Goal: Transaction & Acquisition: Purchase product/service

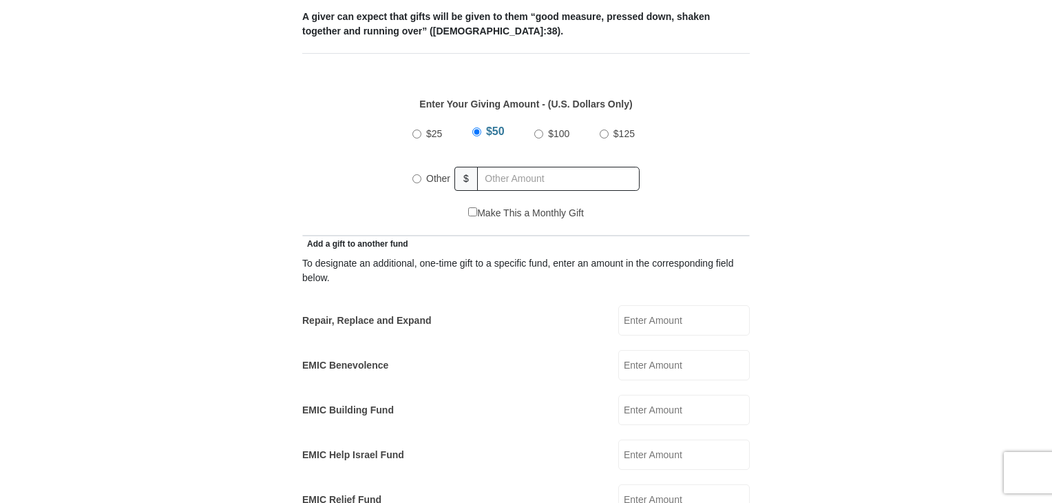
scroll to position [594, 0]
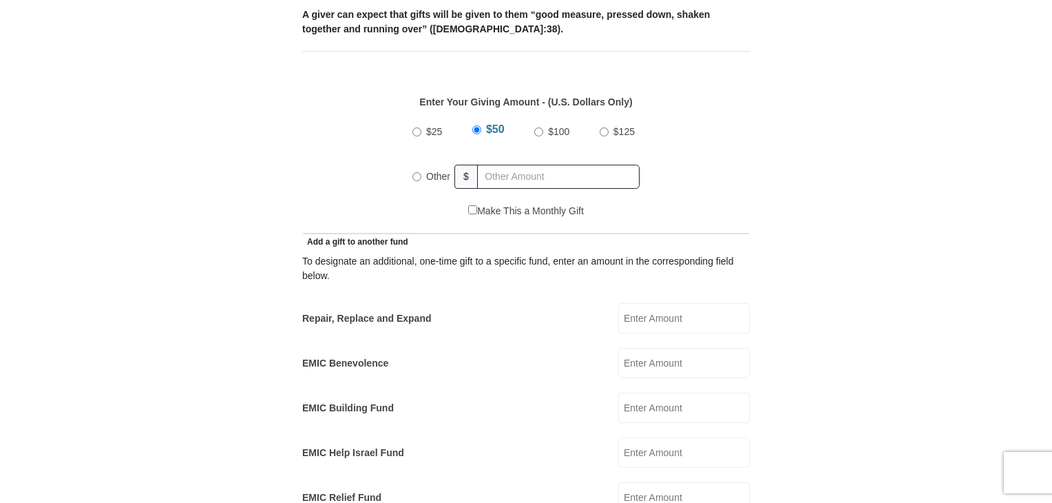
click at [662, 437] on input "EMIC Help Israel Fund" at bounding box center [684, 452] width 132 height 30
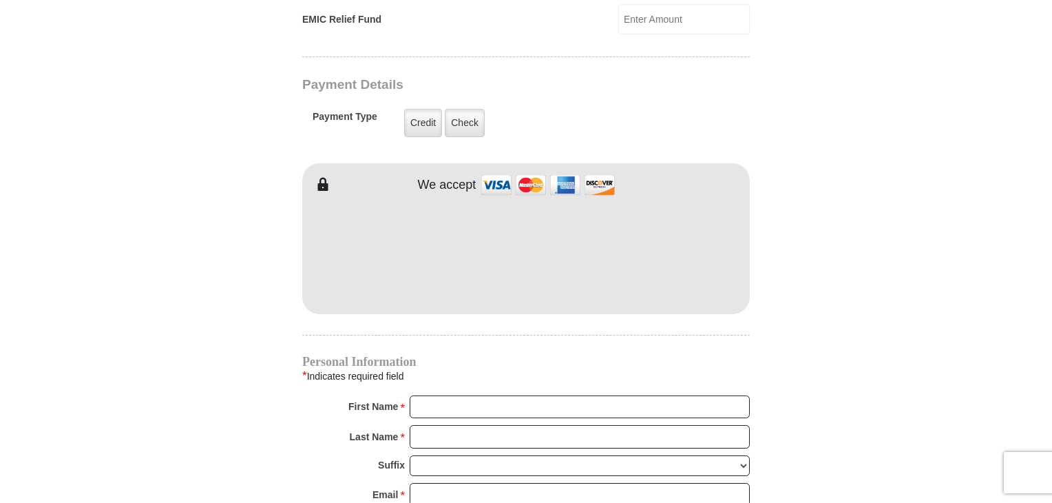
scroll to position [1023, 0]
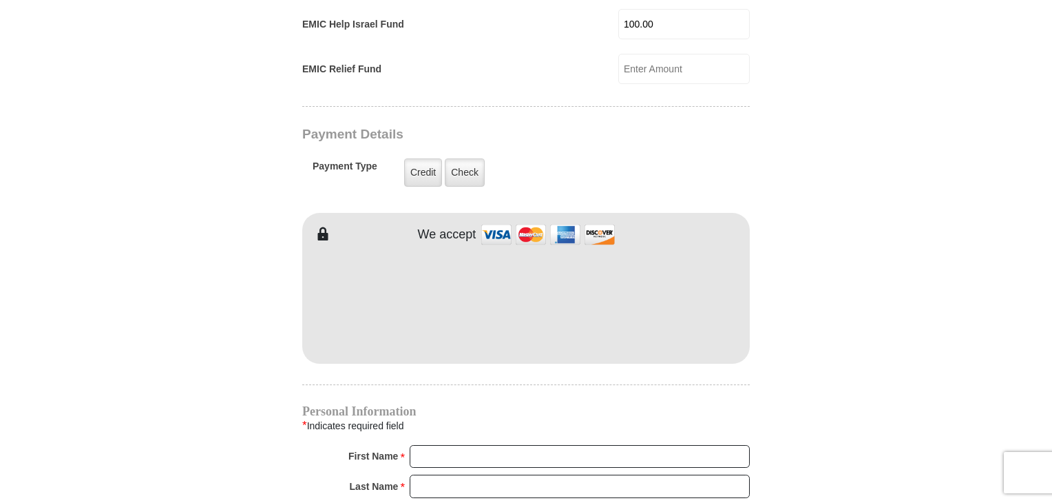
type input "100.00"
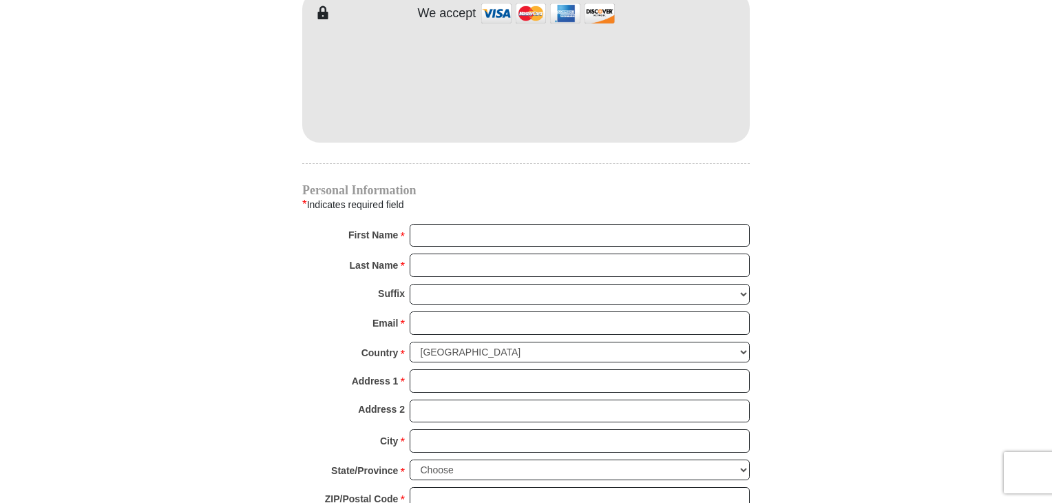
scroll to position [1248, 0]
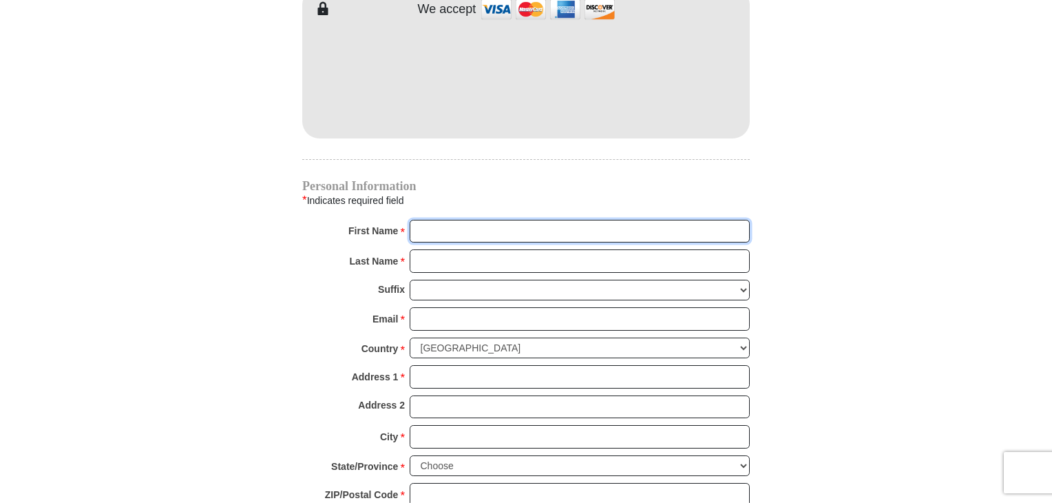
click at [443, 220] on input "First Name *" at bounding box center [580, 231] width 340 height 23
type input "Ron & Carol"
click at [497, 249] on input "Last Name *" at bounding box center [580, 260] width 340 height 23
type input "Ellison"
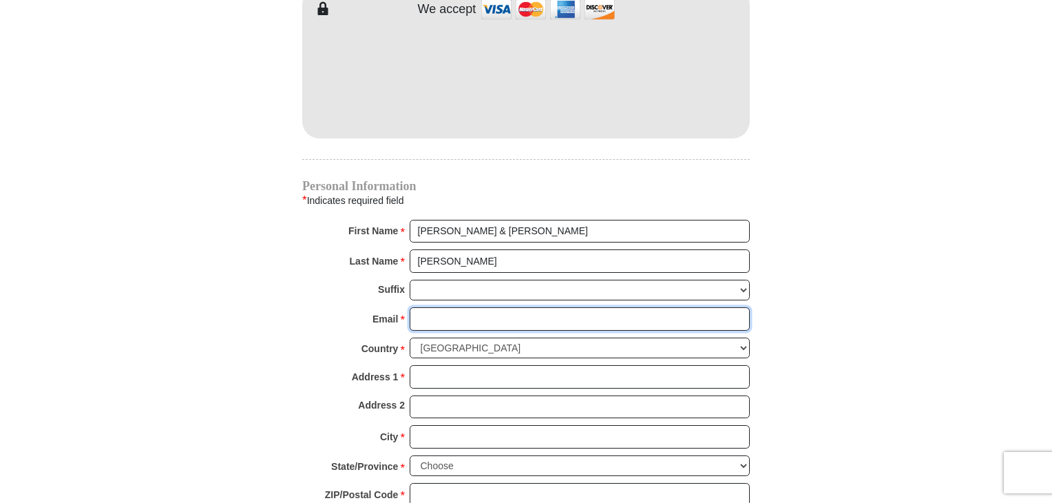
click at [492, 307] on input "Email *" at bounding box center [580, 318] width 340 height 23
type input "jcre6441@gmail.com"
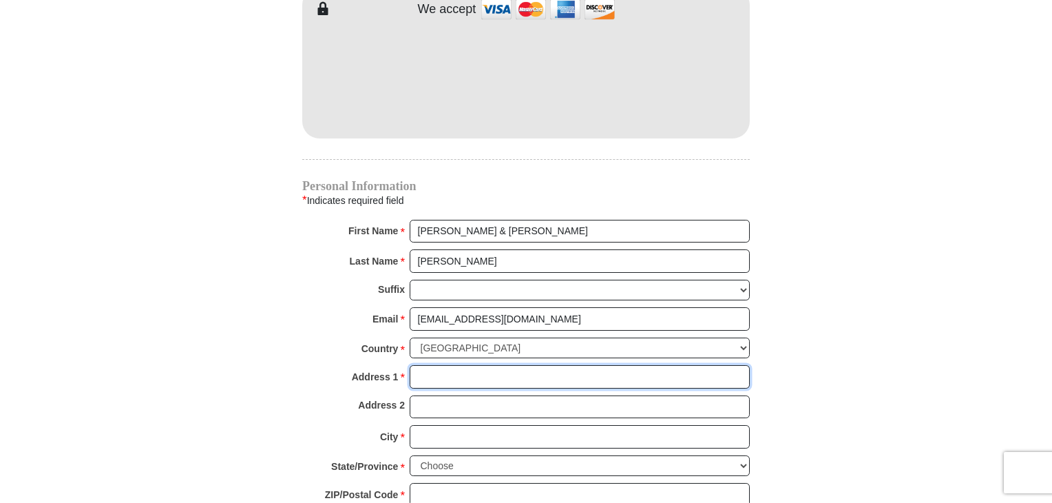
click at [493, 365] on input "Address 1 *" at bounding box center [580, 376] width 340 height 23
type input "13461 S 102nd E Ave"
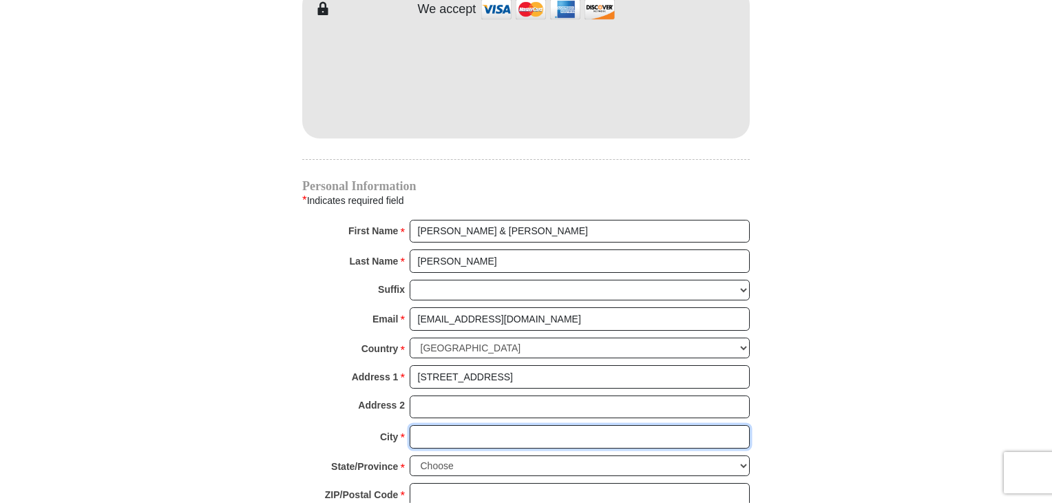
type input "Bixby"
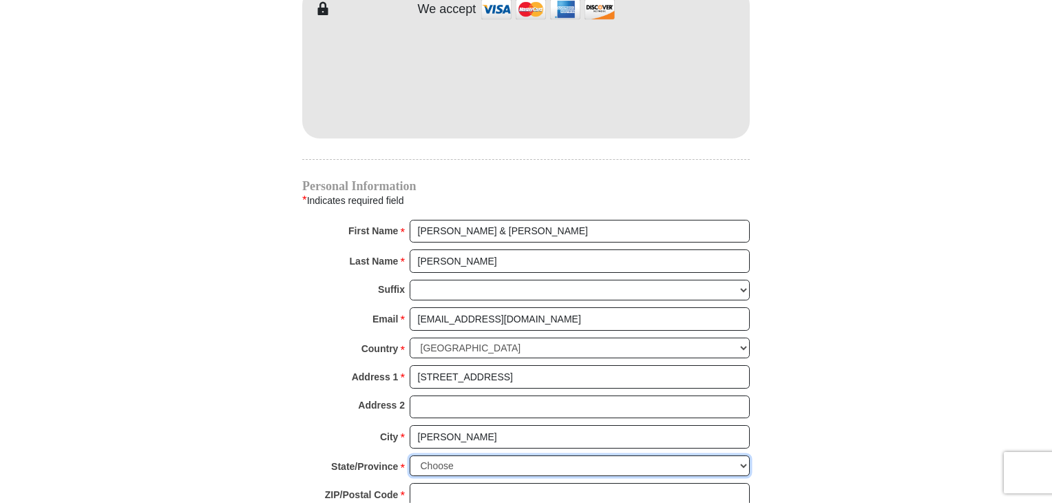
select select "OK"
type input "74008"
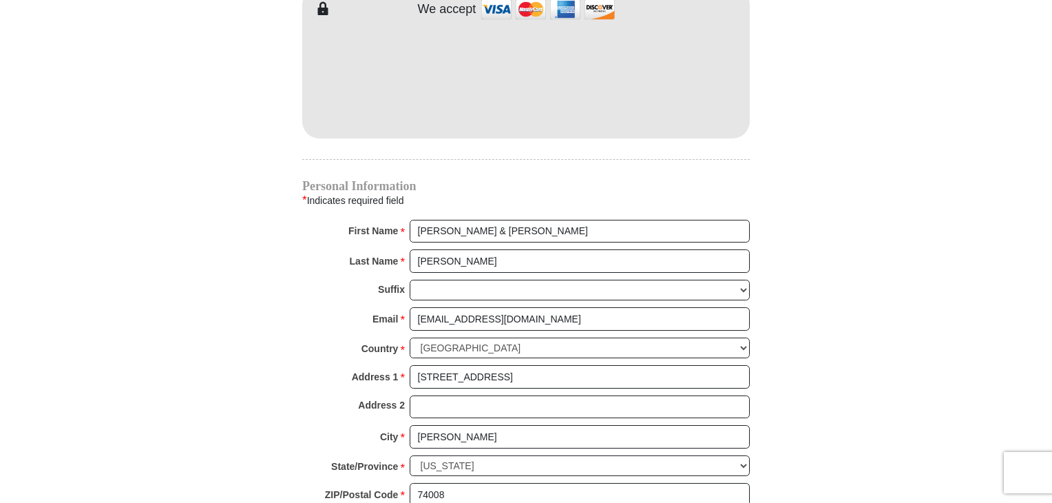
type input "4693010147"
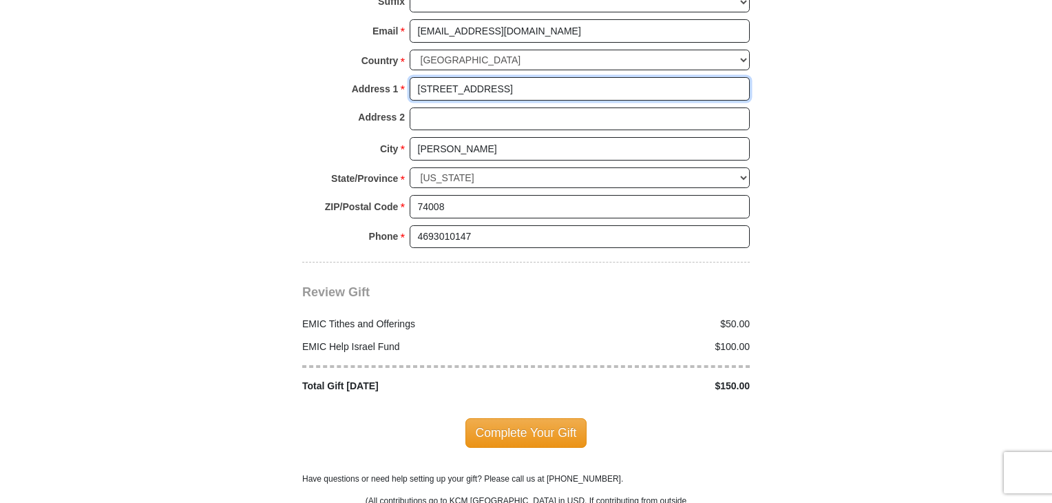
scroll to position [1545, 0]
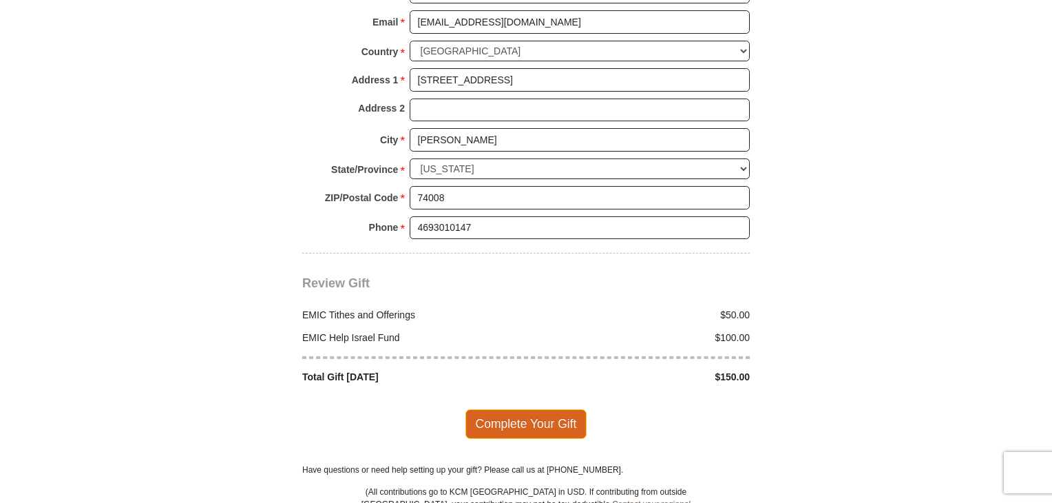
click at [534, 409] on span "Complete Your Gift" at bounding box center [527, 423] width 122 height 29
